Goal: Obtain resource: Obtain resource

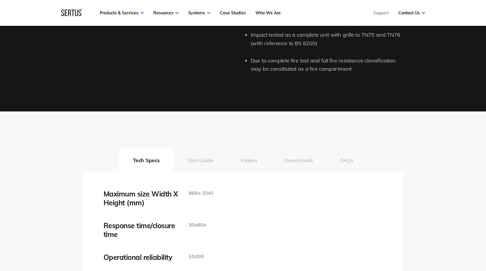
scroll to position [860, 0]
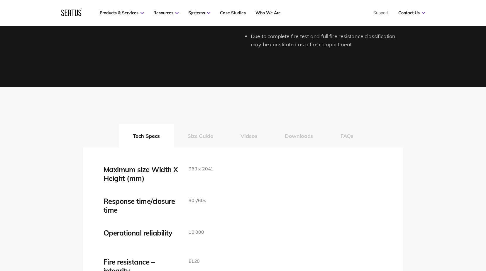
drag, startPoint x: 64, startPoint y: 153, endPoint x: 65, endPoint y: 163, distance: 10.0
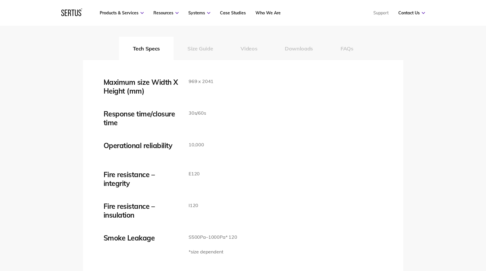
drag, startPoint x: 66, startPoint y: 162, endPoint x: 65, endPoint y: 148, distance: 13.8
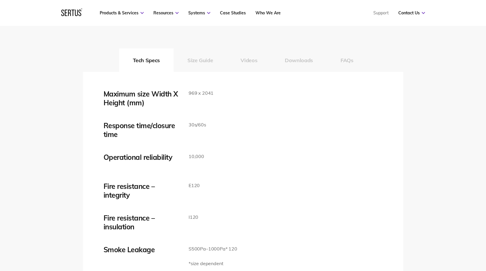
drag, startPoint x: 65, startPoint y: 148, endPoint x: 67, endPoint y: 137, distance: 10.8
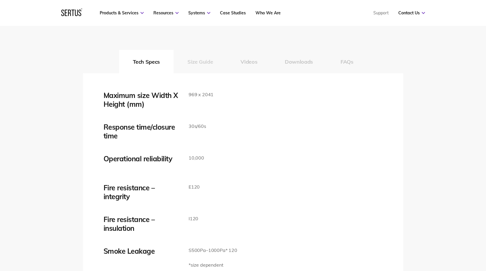
click at [208, 59] on button "Size Guide" at bounding box center [200, 61] width 53 height 23
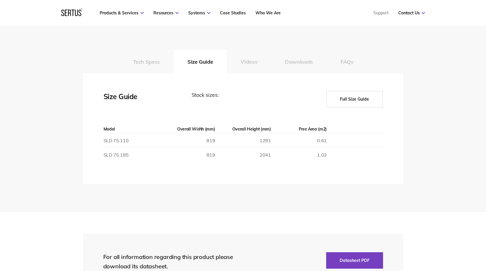
click at [355, 100] on button "Full Size Guide" at bounding box center [354, 99] width 56 height 16
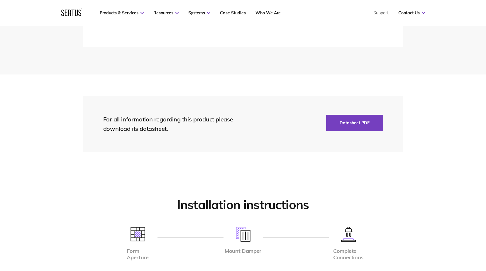
scroll to position [1056, 0]
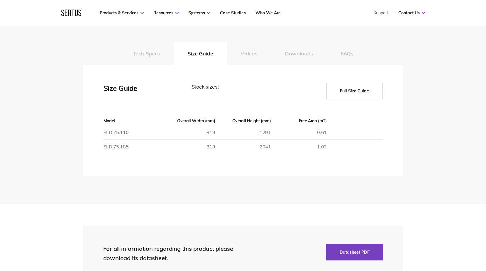
drag, startPoint x: 404, startPoint y: 132, endPoint x: 394, endPoint y: 98, distance: 35.4
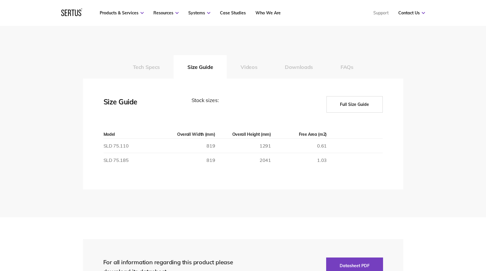
click at [354, 105] on button "Full Size Guide" at bounding box center [354, 104] width 56 height 16
drag, startPoint x: 354, startPoint y: 105, endPoint x: 408, endPoint y: 84, distance: 58.0
click at [408, 84] on div "Tech Specs Size Guide Videos Downloads FAQs Maximum size Width X Height (mm) 96…" at bounding box center [243, 122] width 344 height 134
click at [204, 102] on div "Stock sizes:" at bounding box center [244, 104] width 106 height 16
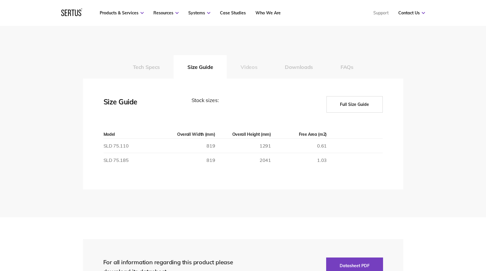
click at [245, 65] on button "Videos" at bounding box center [249, 66] width 44 height 23
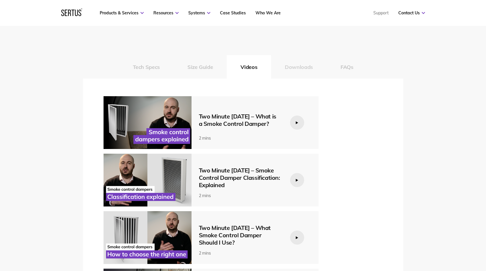
click at [298, 67] on button "Downloads" at bounding box center [299, 66] width 56 height 23
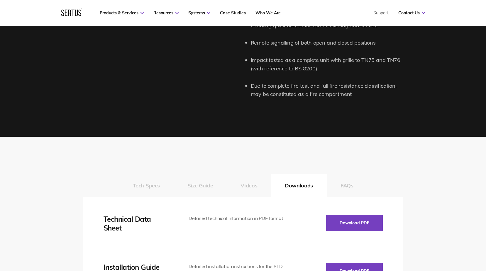
scroll to position [823, 0]
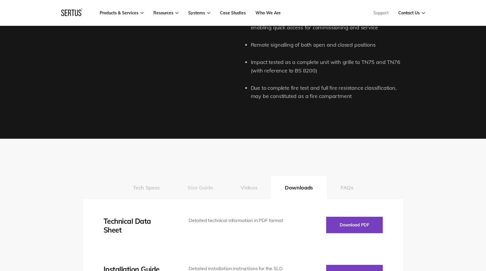
click at [193, 181] on button "Size Guide" at bounding box center [200, 187] width 53 height 23
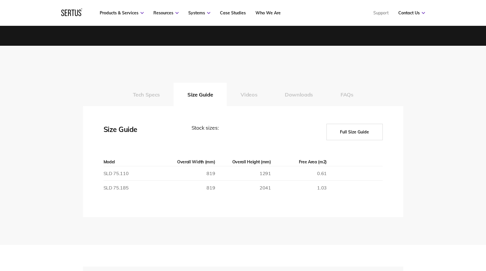
drag, startPoint x: 83, startPoint y: 164, endPoint x: 88, endPoint y: 202, distance: 38.4
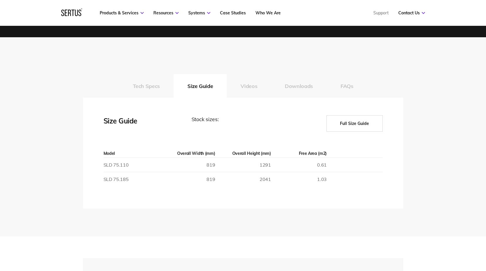
click at [357, 121] on button "Full Size Guide" at bounding box center [354, 123] width 56 height 16
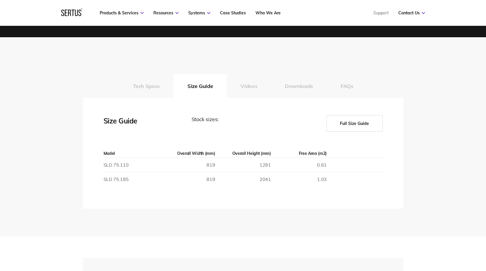
click at [357, 121] on button "Full Size Guide" at bounding box center [354, 123] width 56 height 16
click at [353, 125] on button "Full Size Guide" at bounding box center [354, 123] width 56 height 16
